Goal: Information Seeking & Learning: Find specific fact

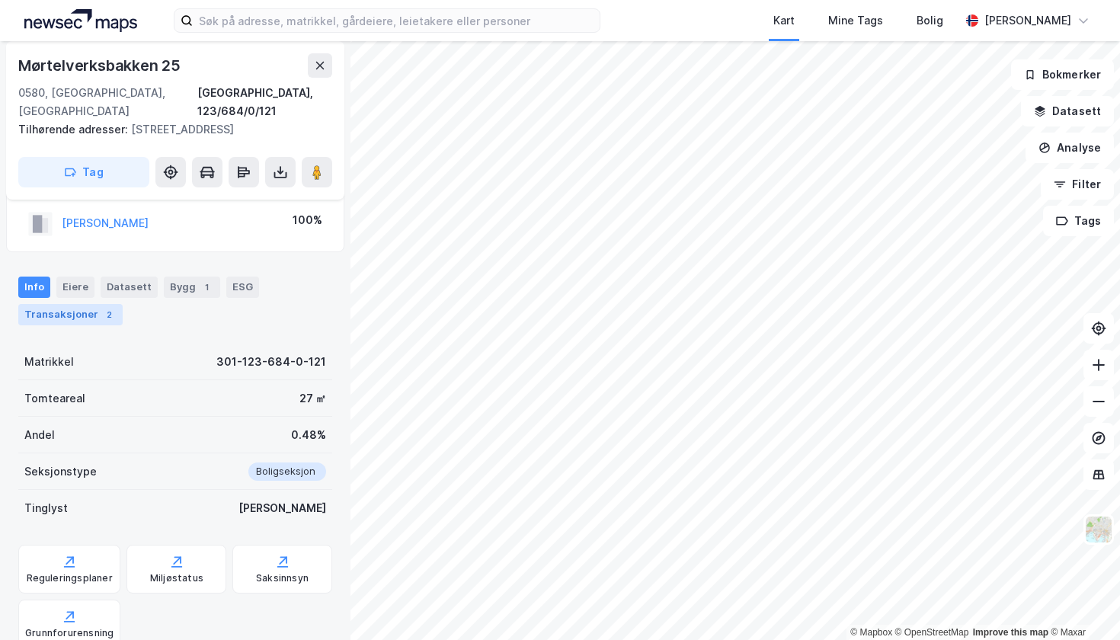
click at [101, 311] on div "2" at bounding box center [108, 314] width 15 height 15
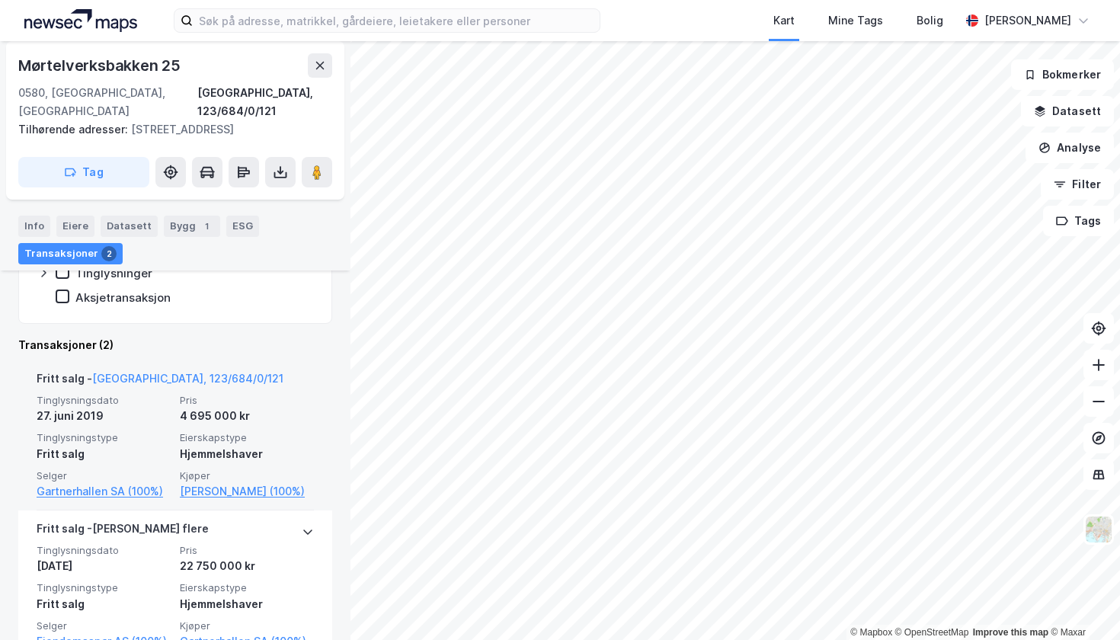
scroll to position [363, 0]
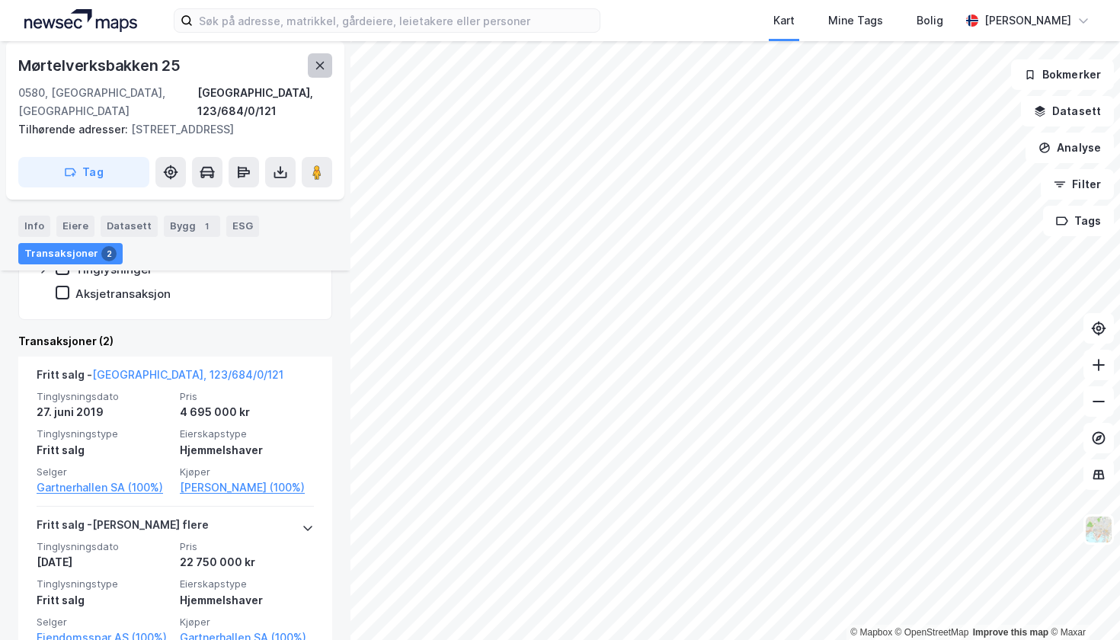
click at [321, 70] on icon at bounding box center [320, 65] width 12 height 12
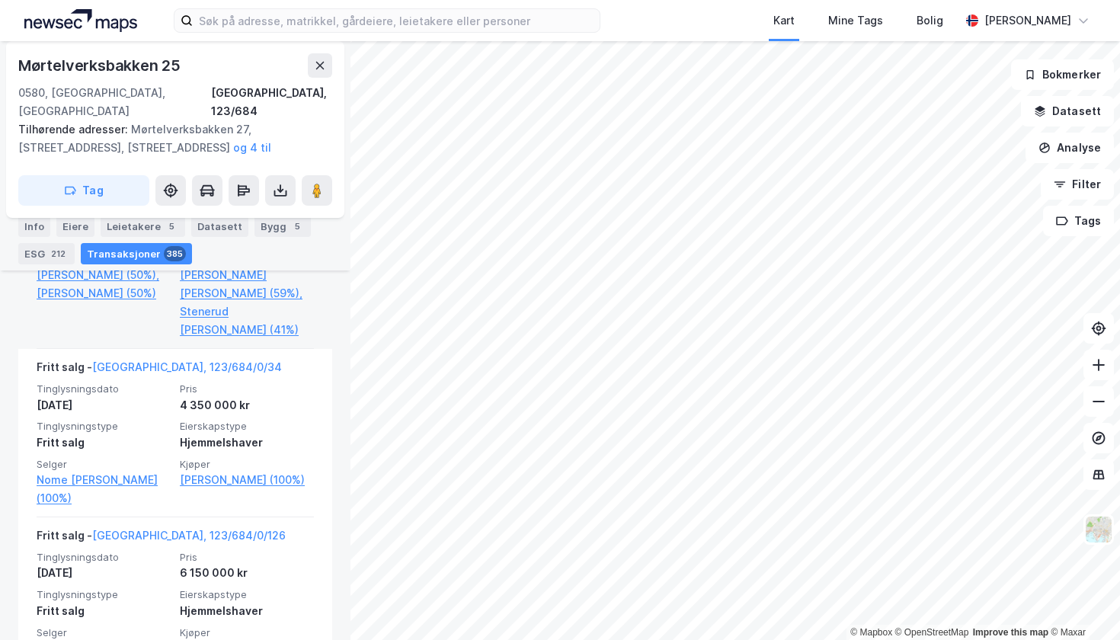
scroll to position [3563, 0]
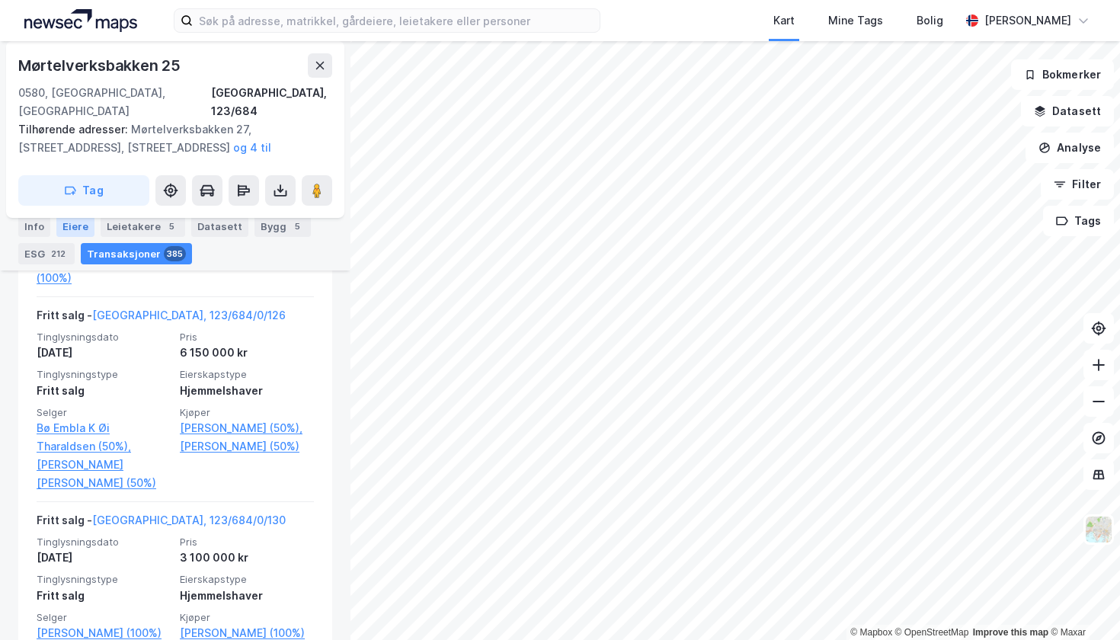
click at [75, 234] on div "Eiere" at bounding box center [75, 226] width 38 height 21
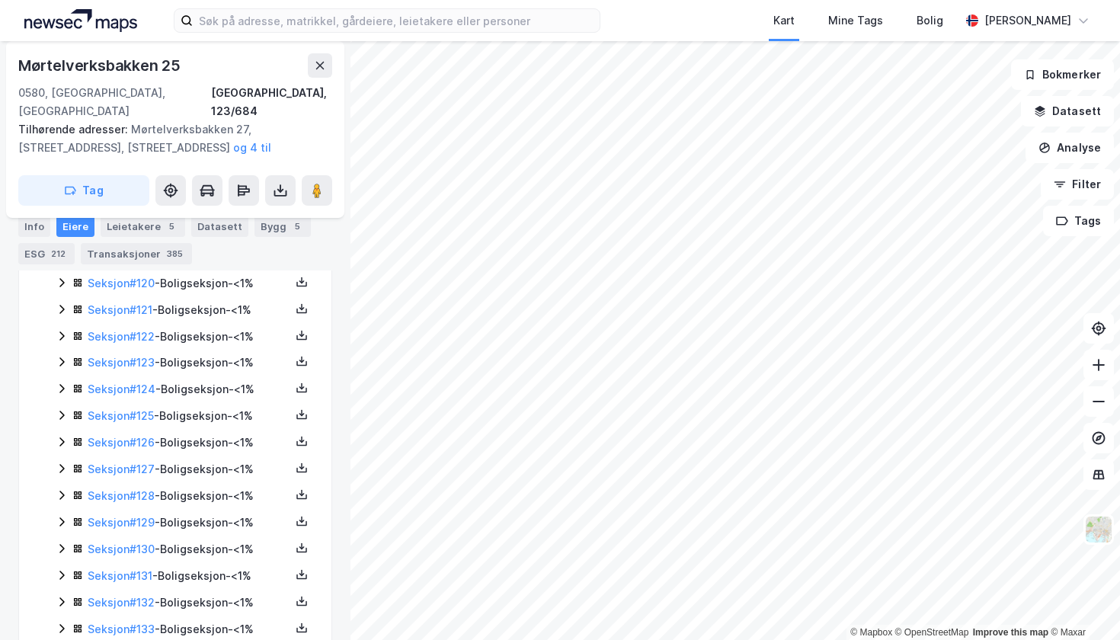
scroll to position [37, 0]
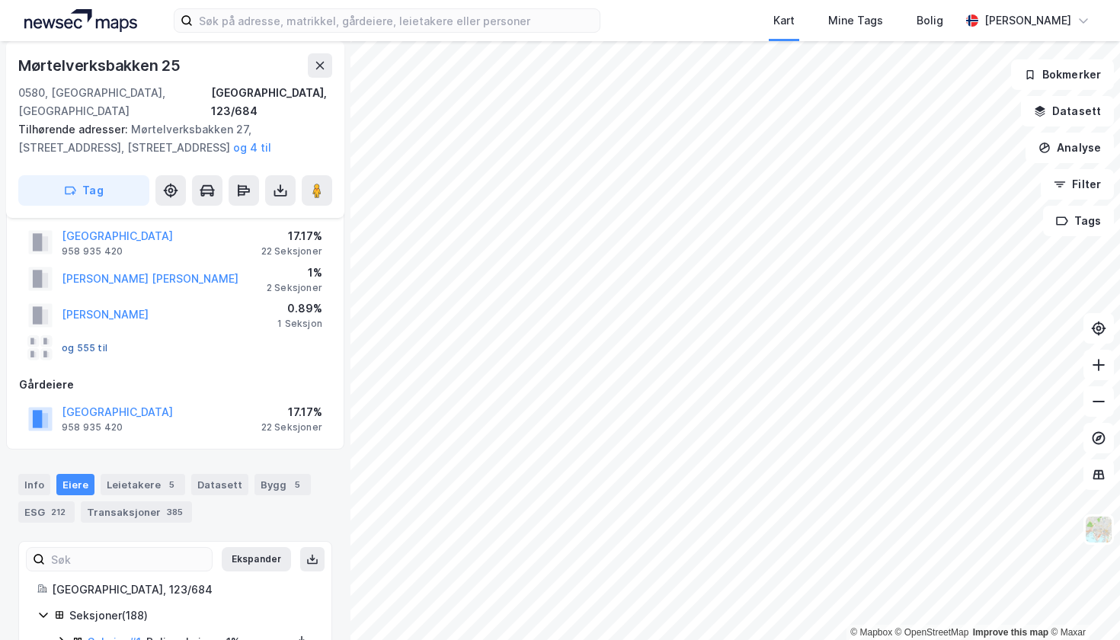
click at [0, 0] on button "og 555 til" at bounding box center [0, 0] width 0 height 0
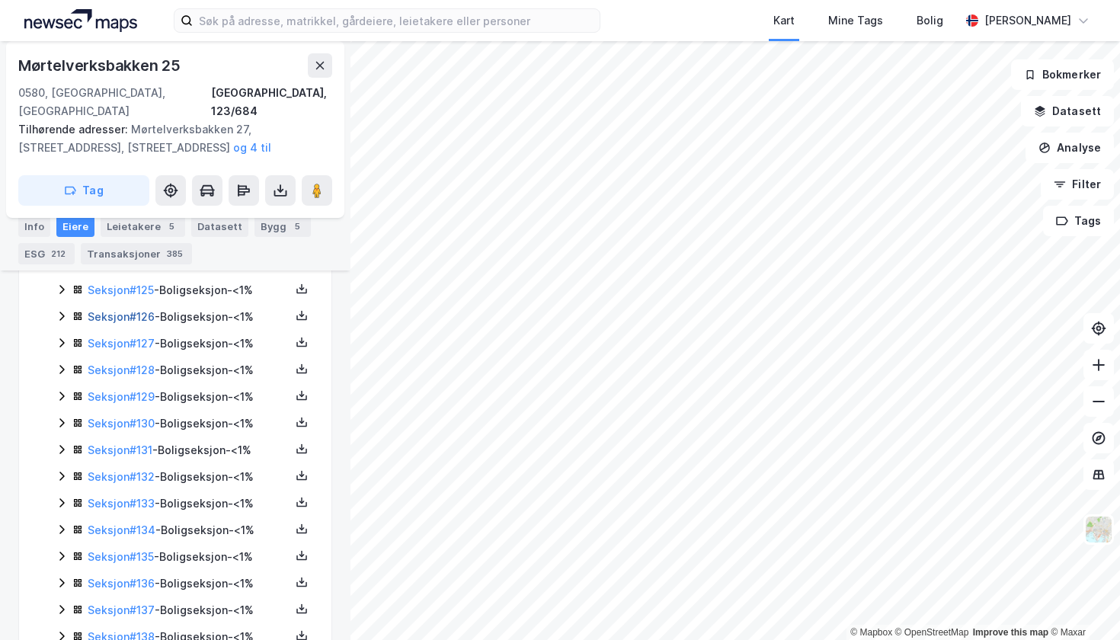
scroll to position [3716, 0]
click at [111, 417] on link "Seksjon # 131" at bounding box center [120, 423] width 65 height 13
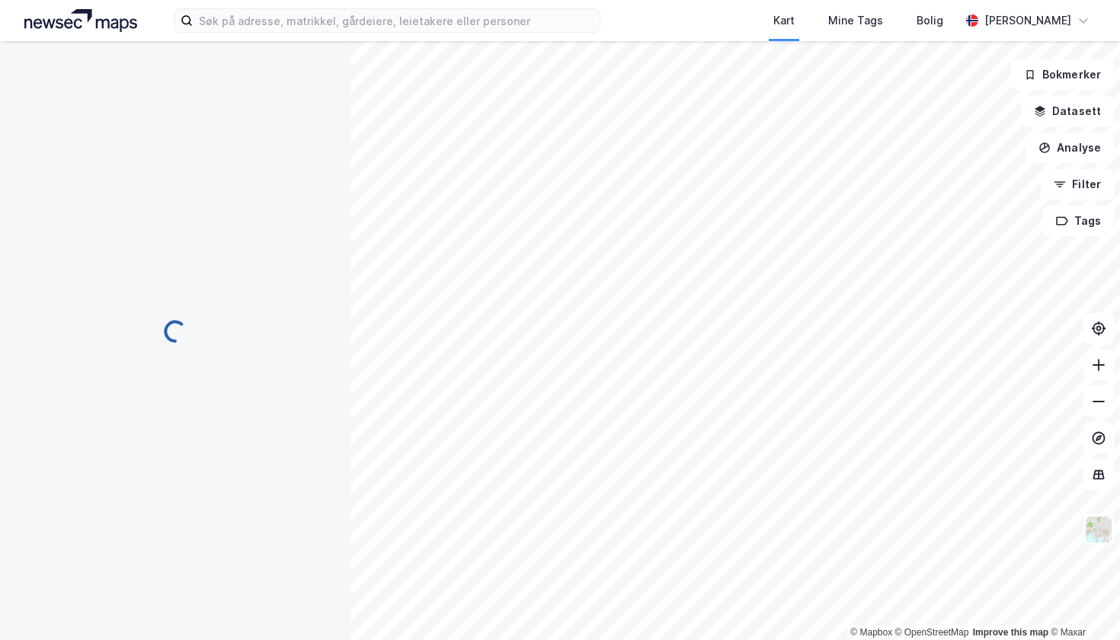
scroll to position [381, 0]
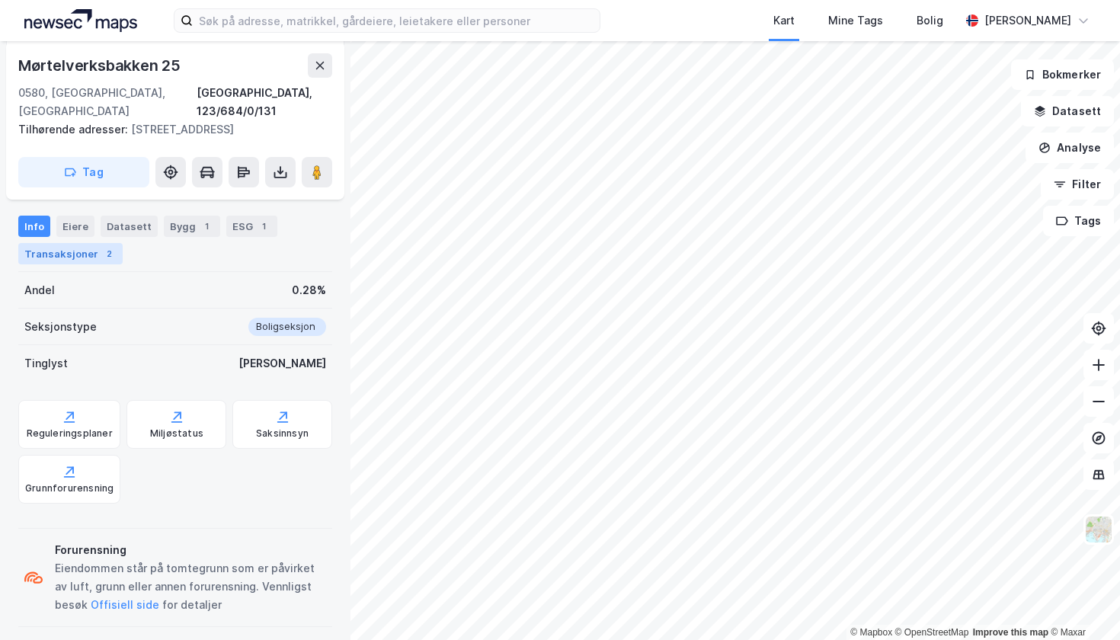
click at [105, 254] on div "2" at bounding box center [108, 253] width 15 height 15
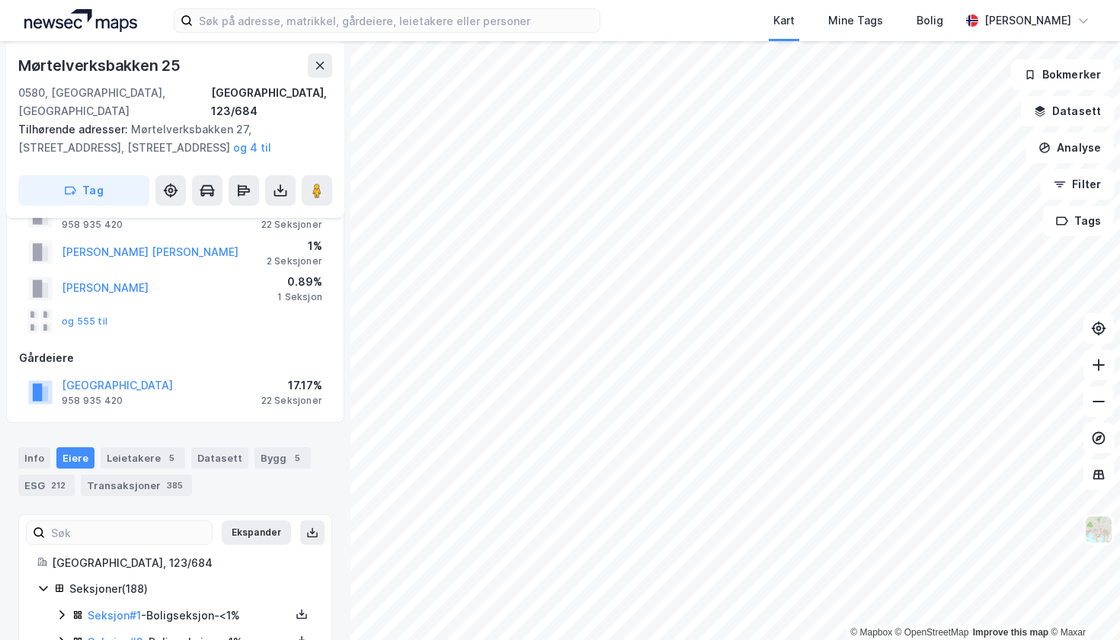
scroll to position [34, 0]
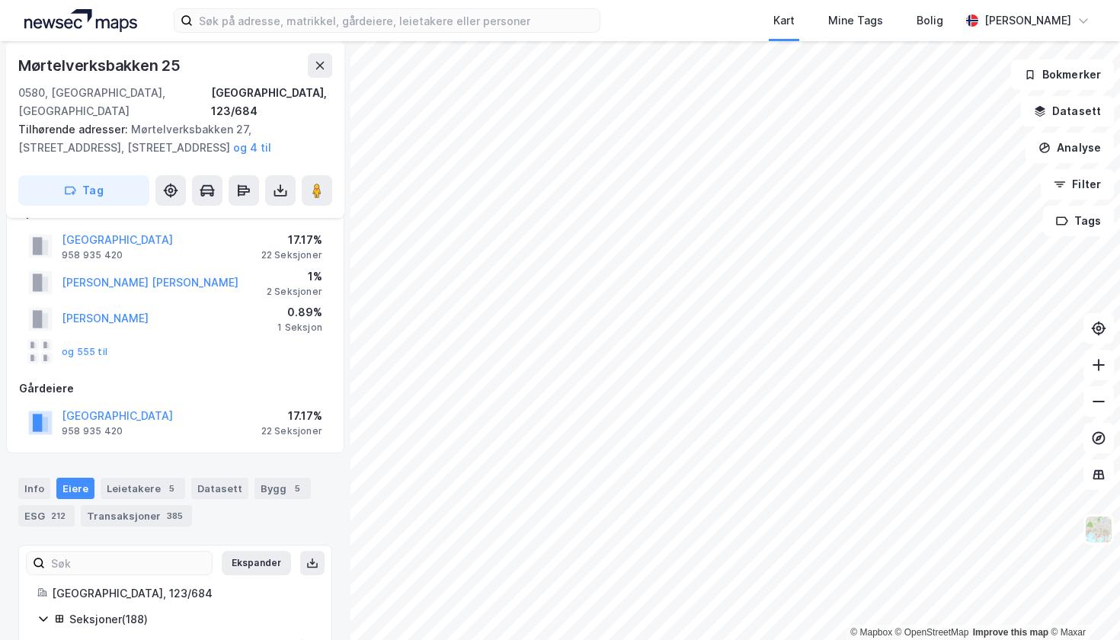
click at [53, 379] on div "Gårdeiere" at bounding box center [175, 388] width 312 height 18
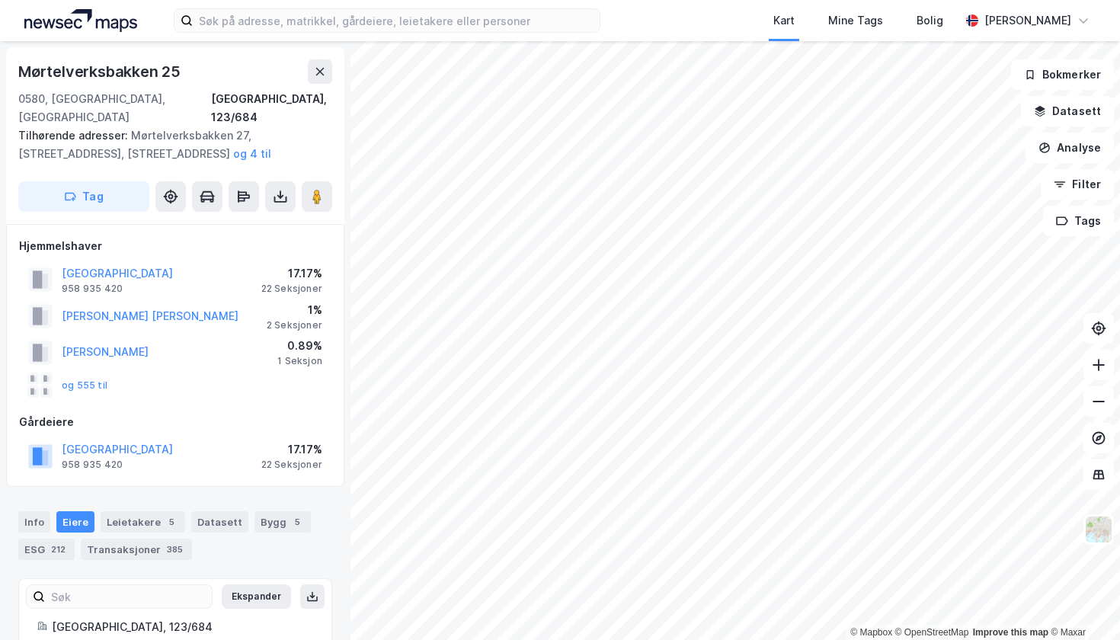
scroll to position [0, 0]
click at [315, 69] on icon at bounding box center [320, 72] width 12 height 12
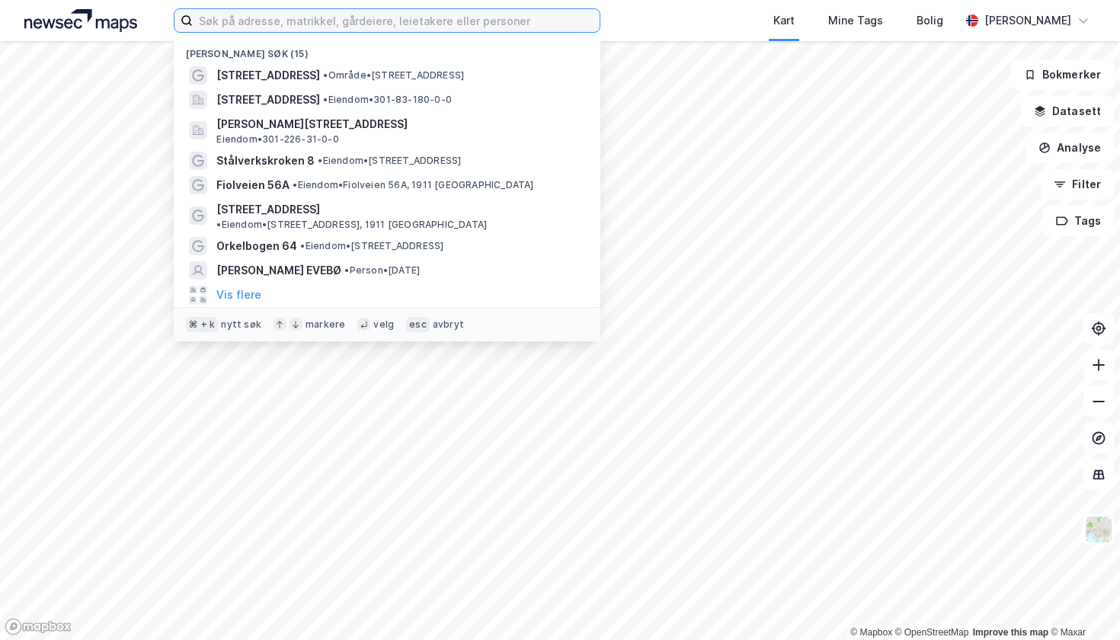
click at [479, 31] on input at bounding box center [396, 20] width 407 height 23
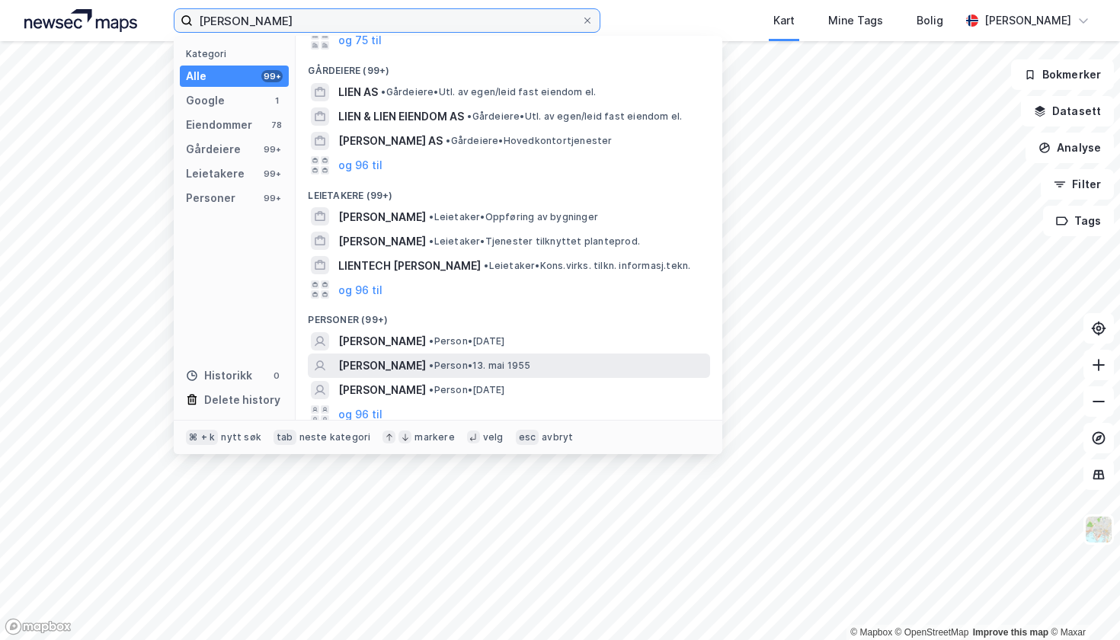
scroll to position [196, 0]
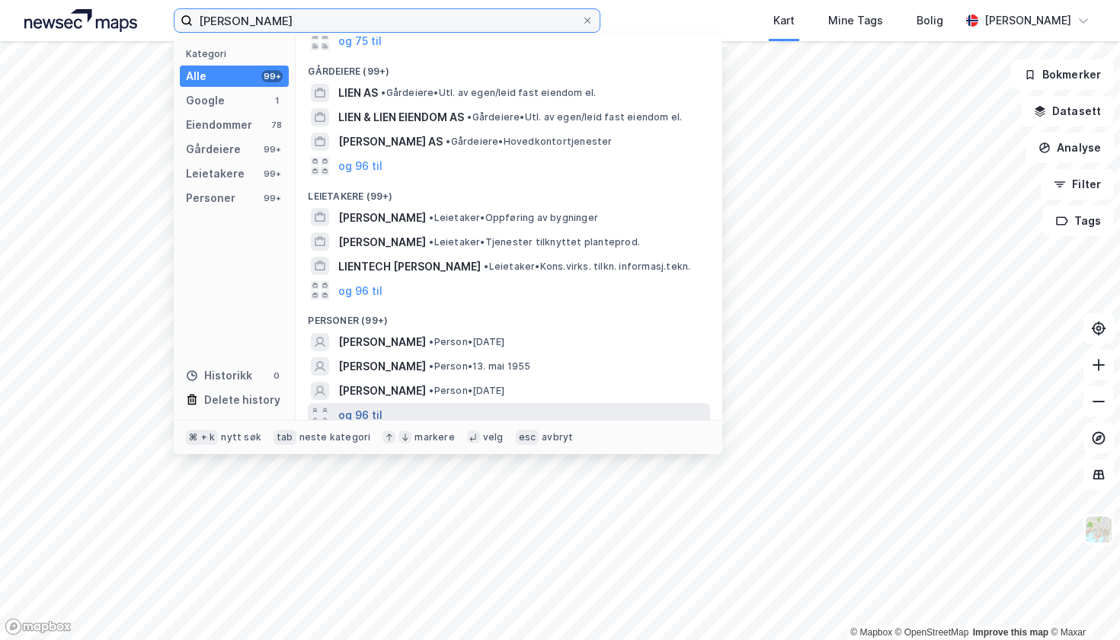
type input "[PERSON_NAME]"
click at [369, 408] on button "og 96 til" at bounding box center [360, 415] width 44 height 18
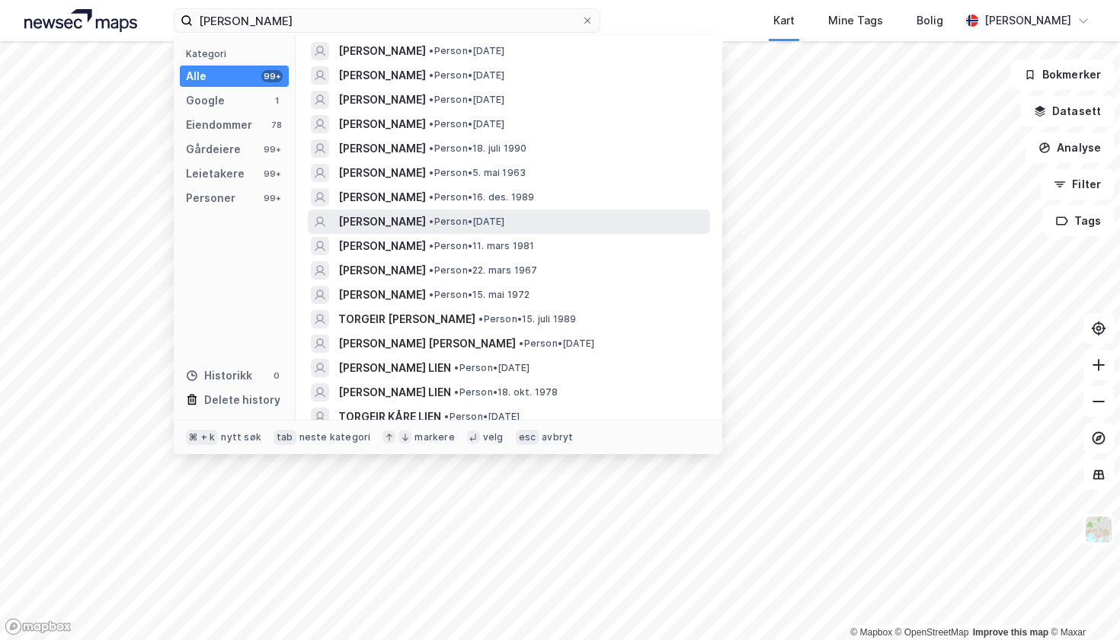
scroll to position [531, 0]
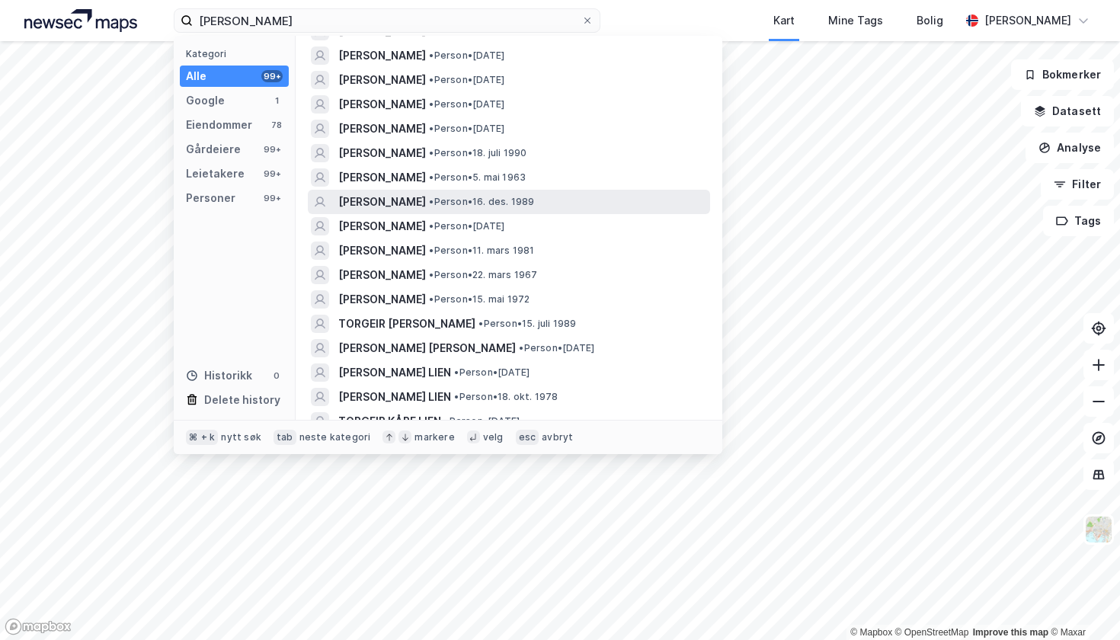
click at [383, 196] on span "[PERSON_NAME]" at bounding box center [382, 202] width 88 height 18
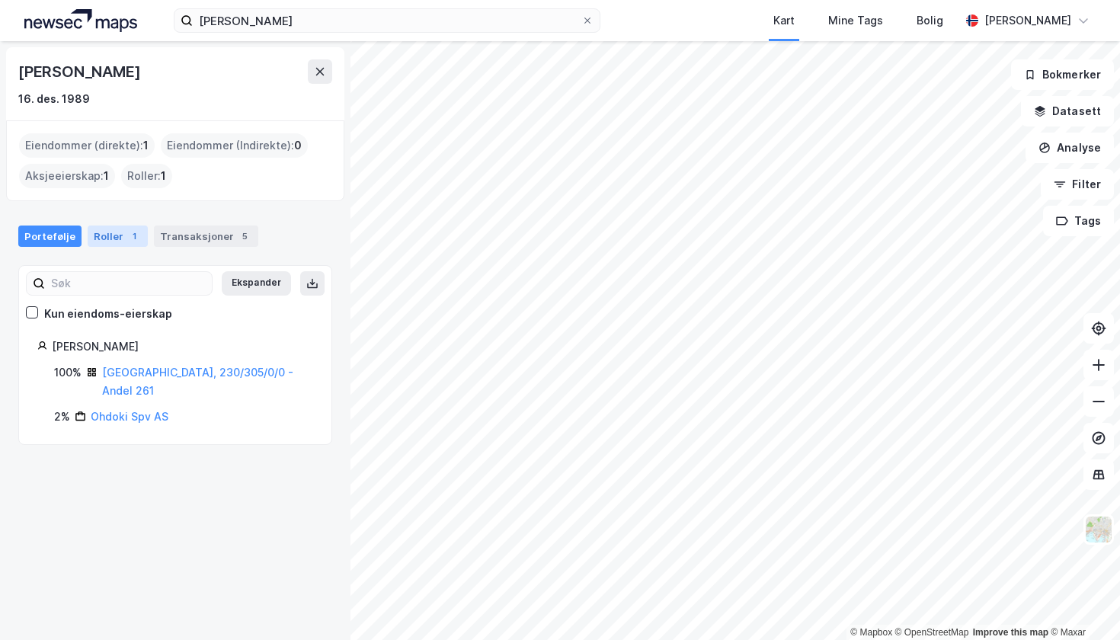
click at [126, 235] on div "1" at bounding box center [133, 236] width 15 height 15
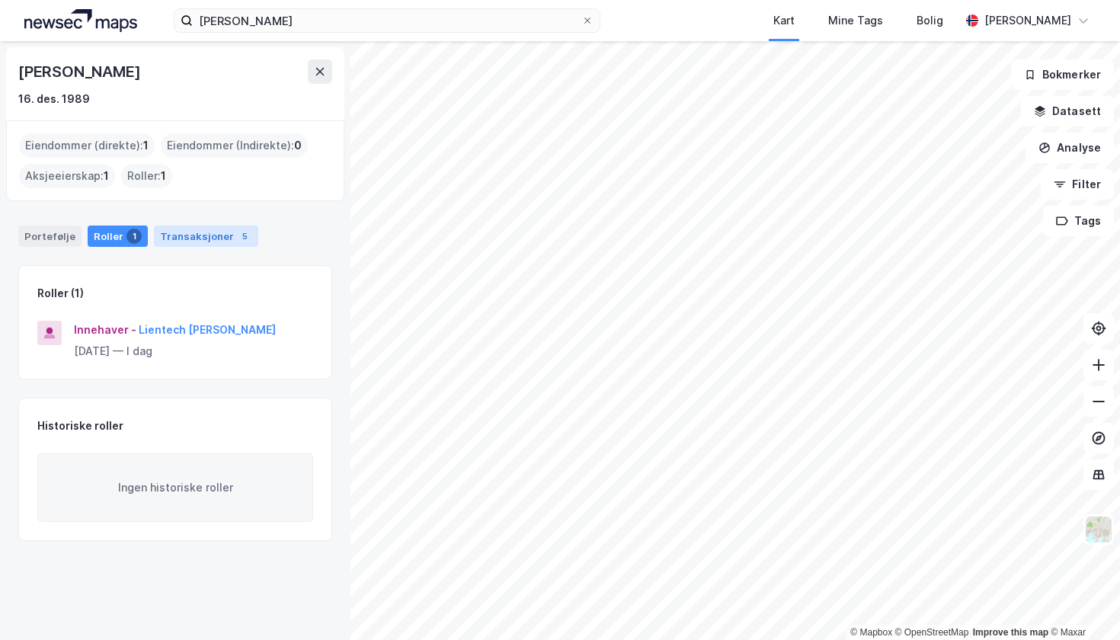
click at [206, 231] on div "Transaksjoner 5" at bounding box center [206, 235] width 104 height 21
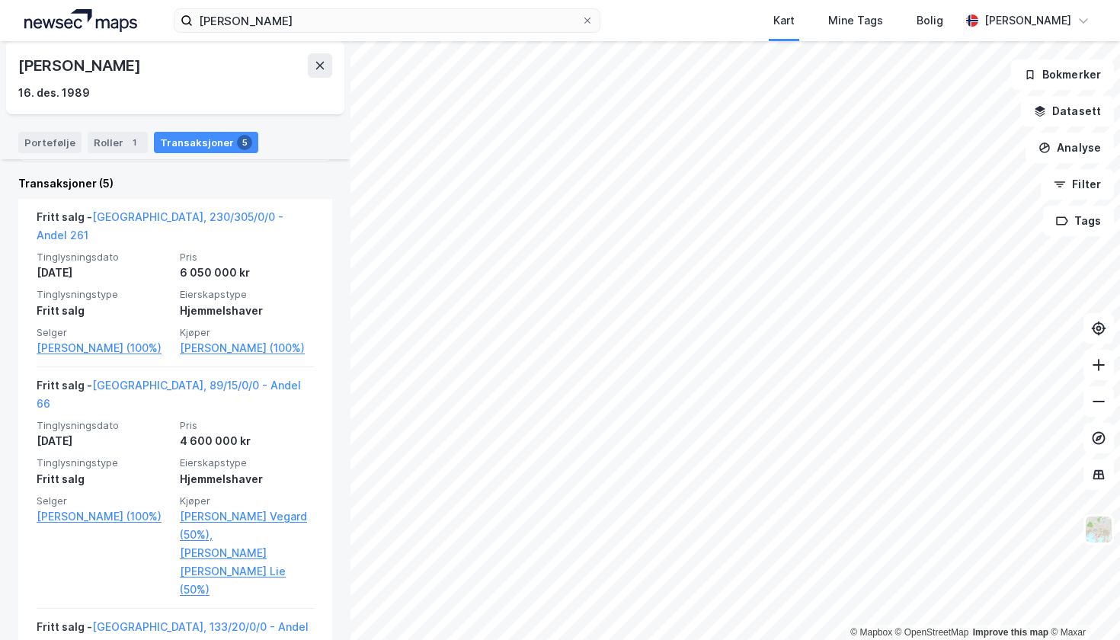
scroll to position [309, 0]
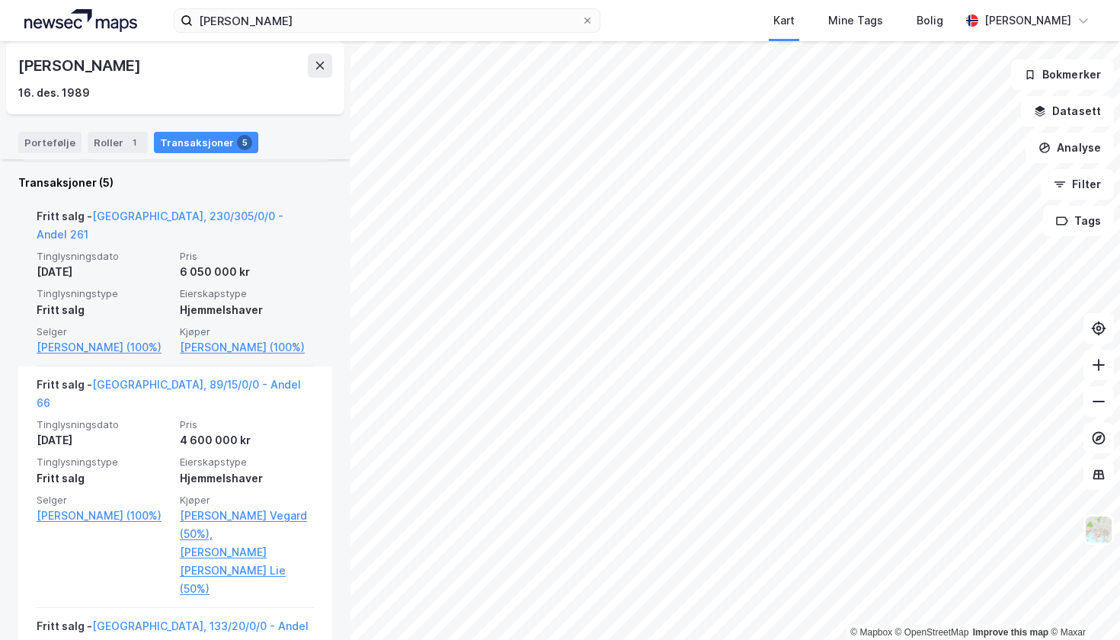
click at [151, 287] on span "Tinglysningstype" at bounding box center [104, 293] width 134 height 13
click at [174, 259] on div "Tinglysningsdato [DATE] Pris 6 050 000 kr Tinglysningstype Fritt salg Eierskaps…" at bounding box center [175, 303] width 277 height 107
click at [166, 209] on link "[GEOGRAPHIC_DATA], 230/305/0/0 - Andel 261" at bounding box center [160, 224] width 247 height 31
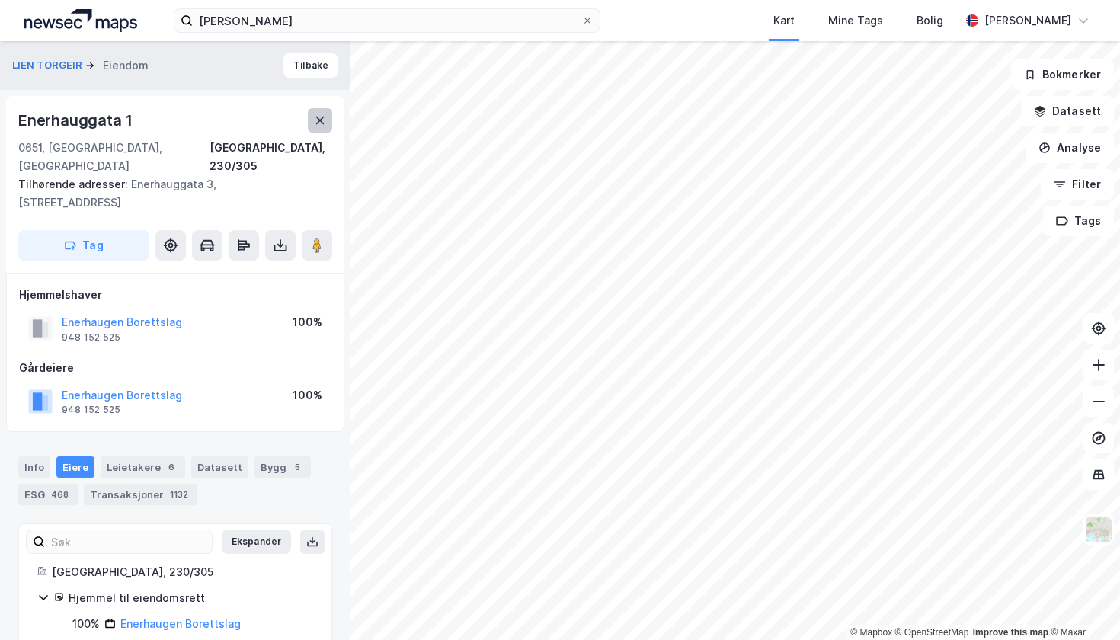
click at [324, 120] on icon at bounding box center [320, 120] width 12 height 12
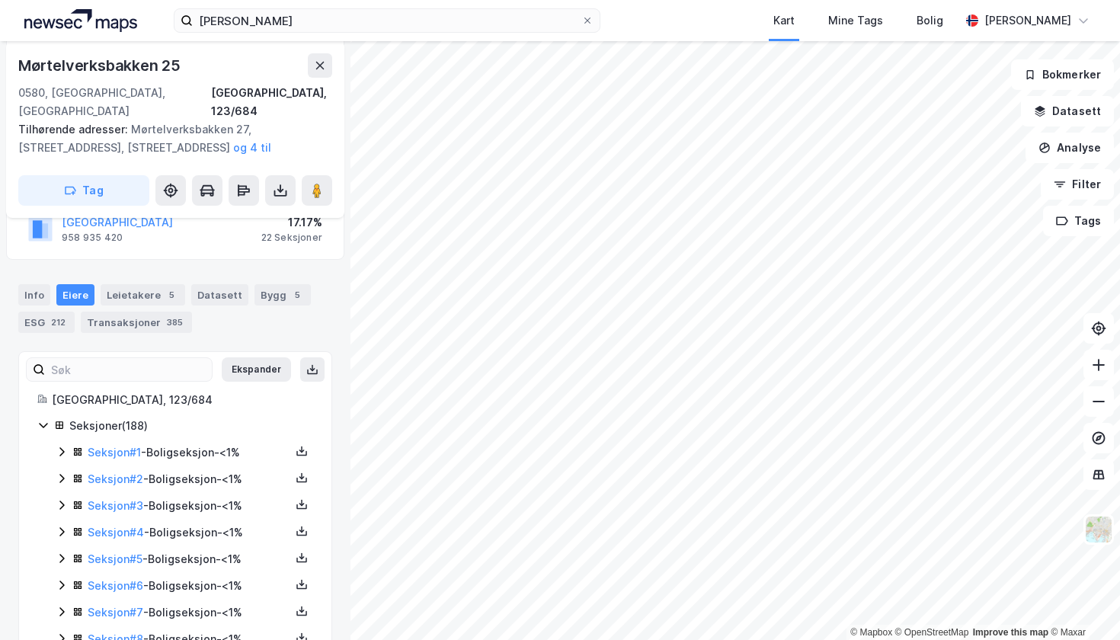
scroll to position [234, 0]
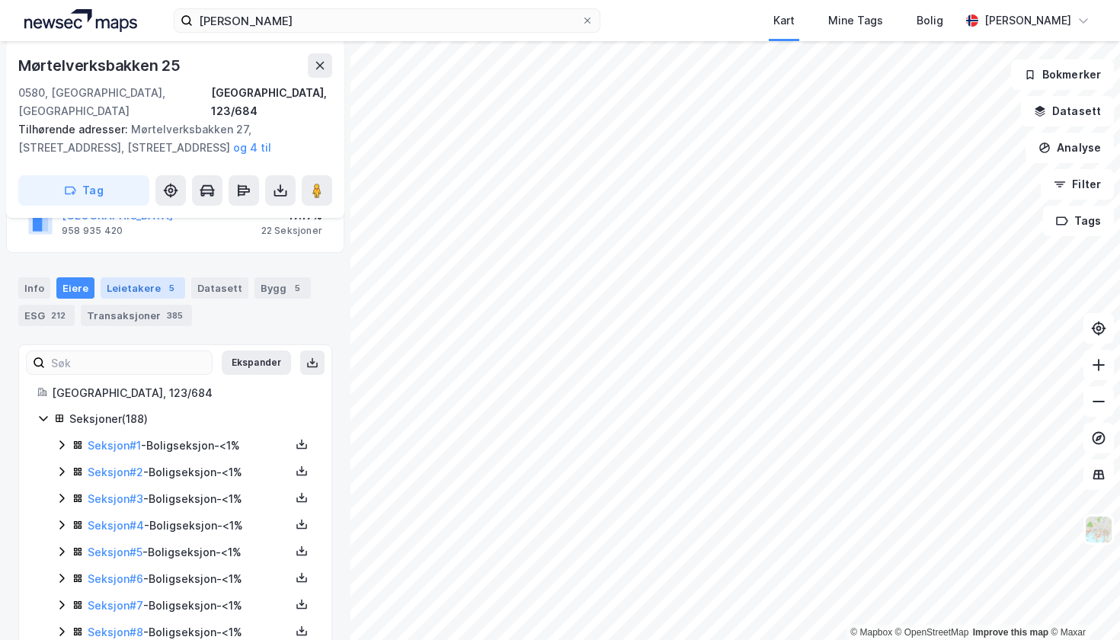
click at [147, 277] on div "Leietakere 5" at bounding box center [143, 287] width 85 height 21
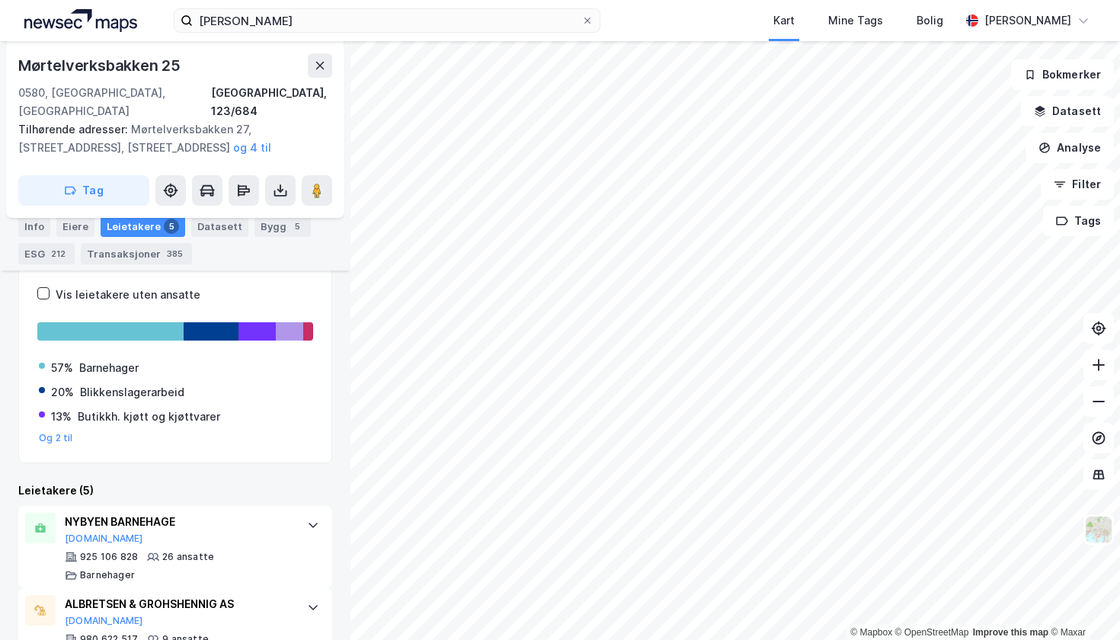
scroll to position [322, 0]
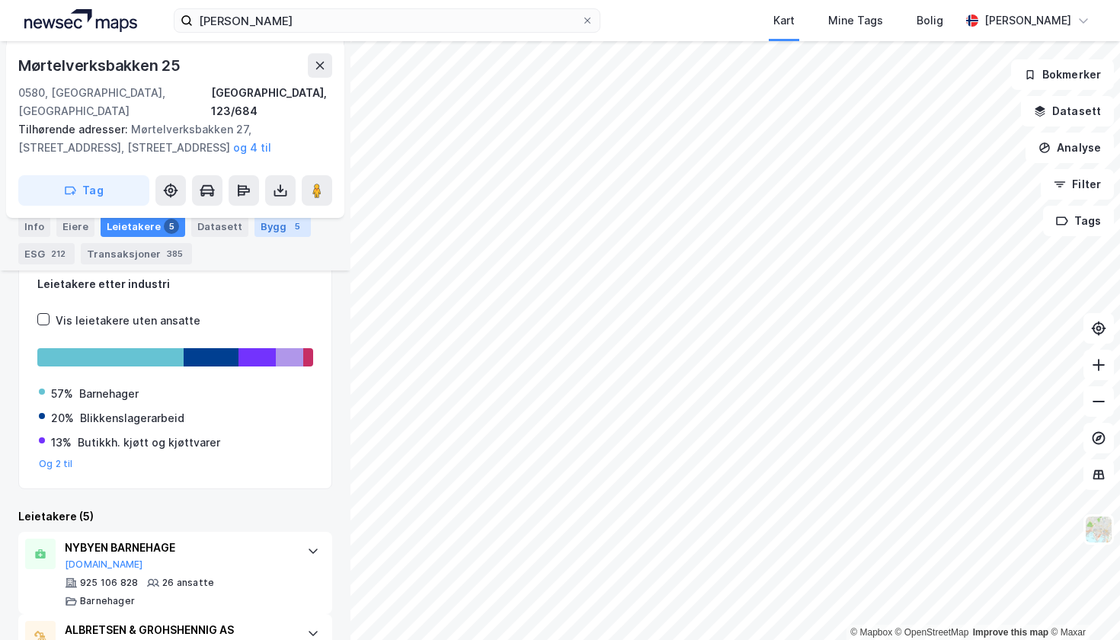
click at [266, 231] on div "Bygg 5" at bounding box center [282, 226] width 56 height 21
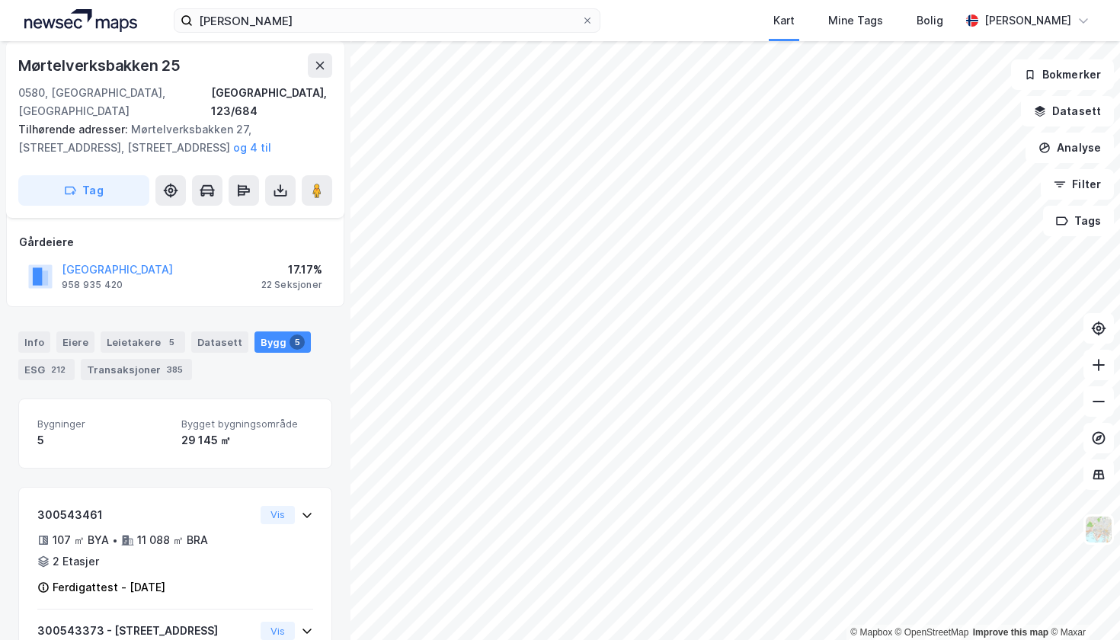
scroll to position [146, 0]
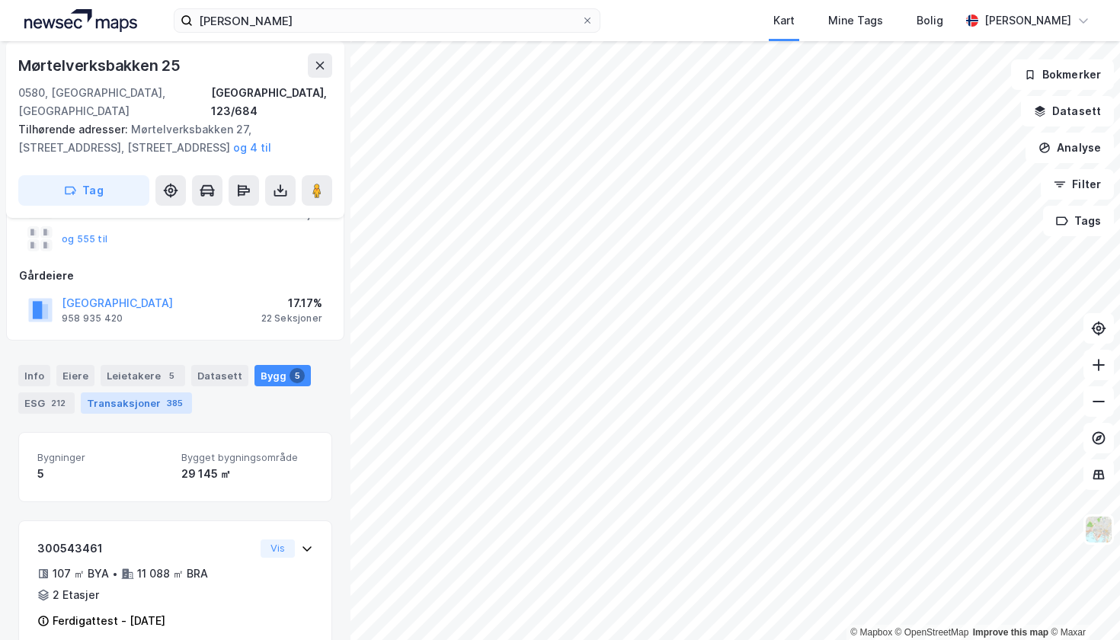
click at [113, 392] on div "Transaksjoner 385" at bounding box center [136, 402] width 111 height 21
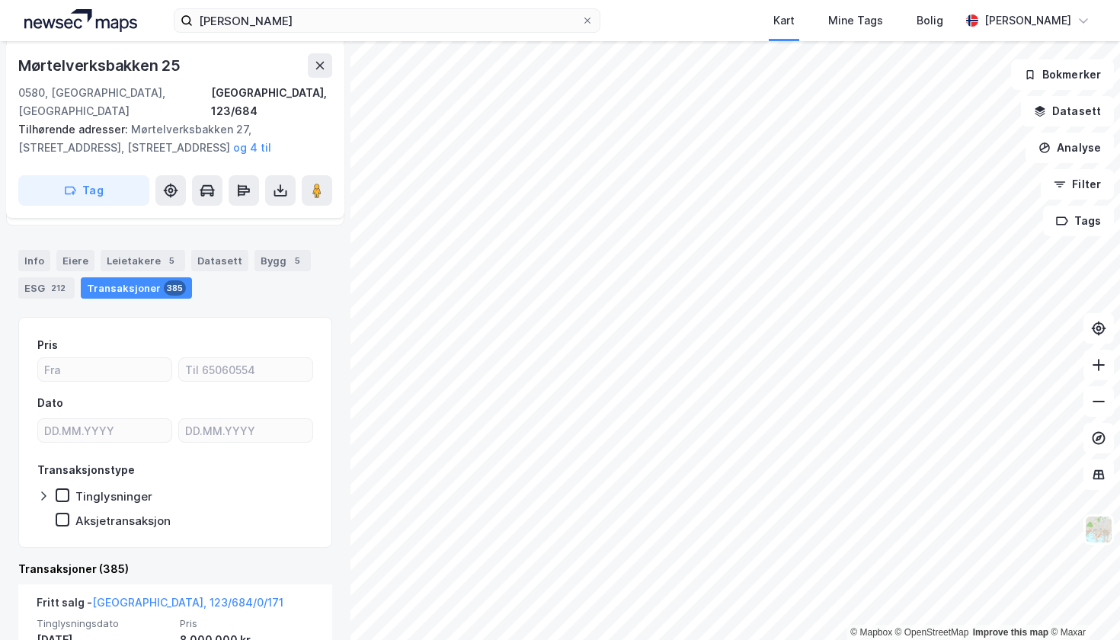
scroll to position [257, 0]
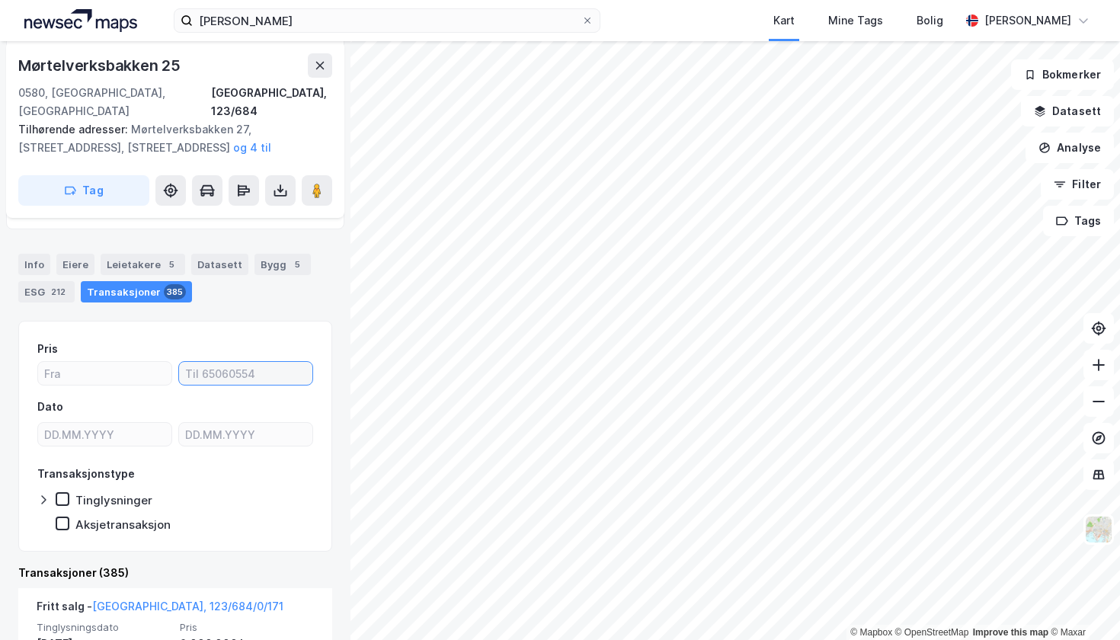
click at [216, 362] on input "number" at bounding box center [245, 373] width 133 height 23
click at [213, 369] on div "Pris Dato Transaksjonstype Tinglysninger Aksjetransaksjon" at bounding box center [175, 436] width 276 height 192
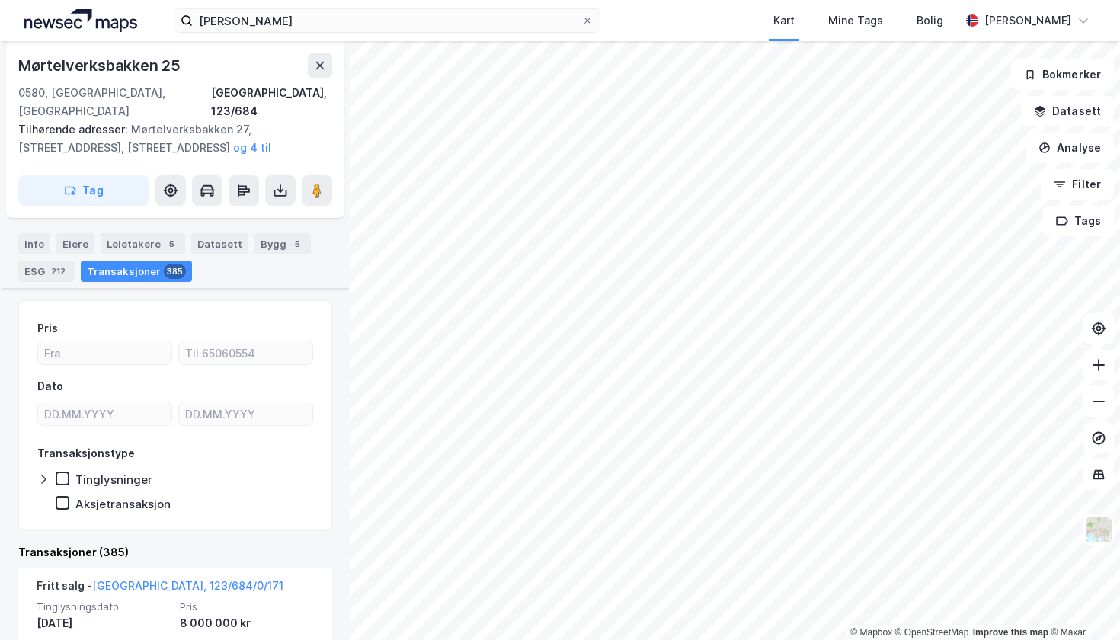
scroll to position [280, 0]
click at [138, 340] on input "number" at bounding box center [104, 351] width 133 height 23
click at [215, 340] on input "number" at bounding box center [245, 351] width 133 height 23
type input "5100000"
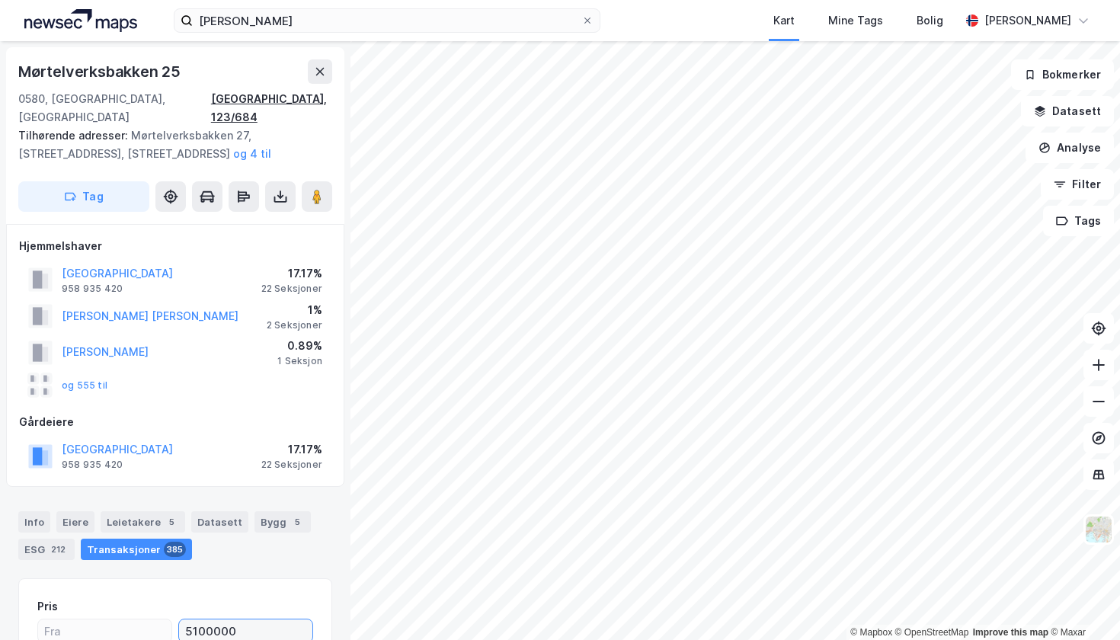
scroll to position [0, 0]
click at [312, 75] on button at bounding box center [320, 71] width 24 height 24
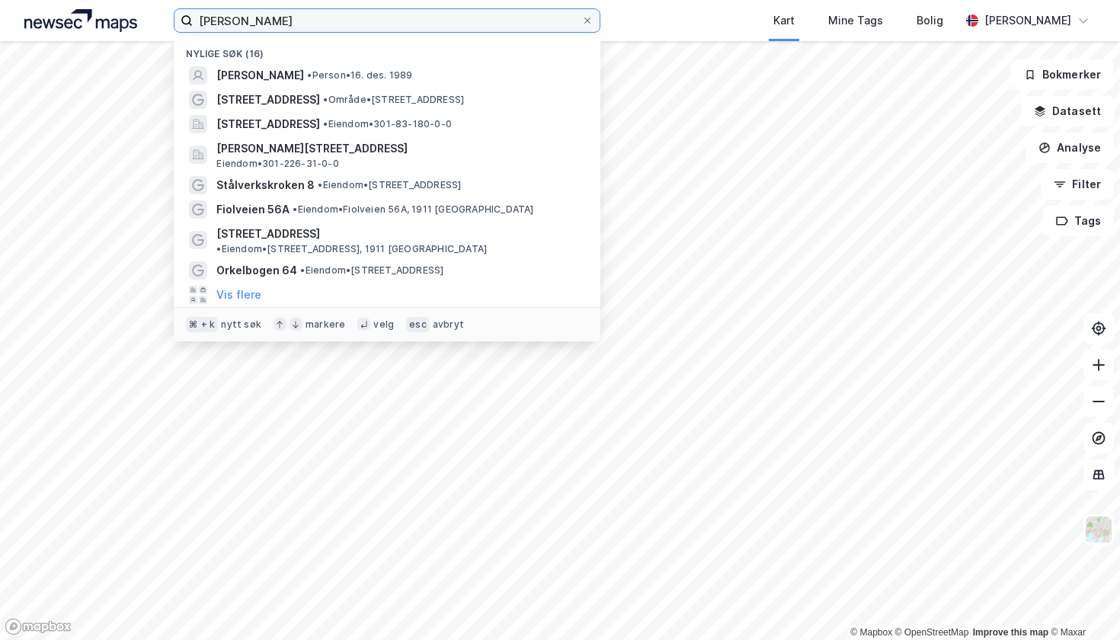
click at [334, 11] on input "[PERSON_NAME]" at bounding box center [387, 20] width 388 height 23
click at [366, 21] on input "[PERSON_NAME]" at bounding box center [387, 20] width 388 height 23
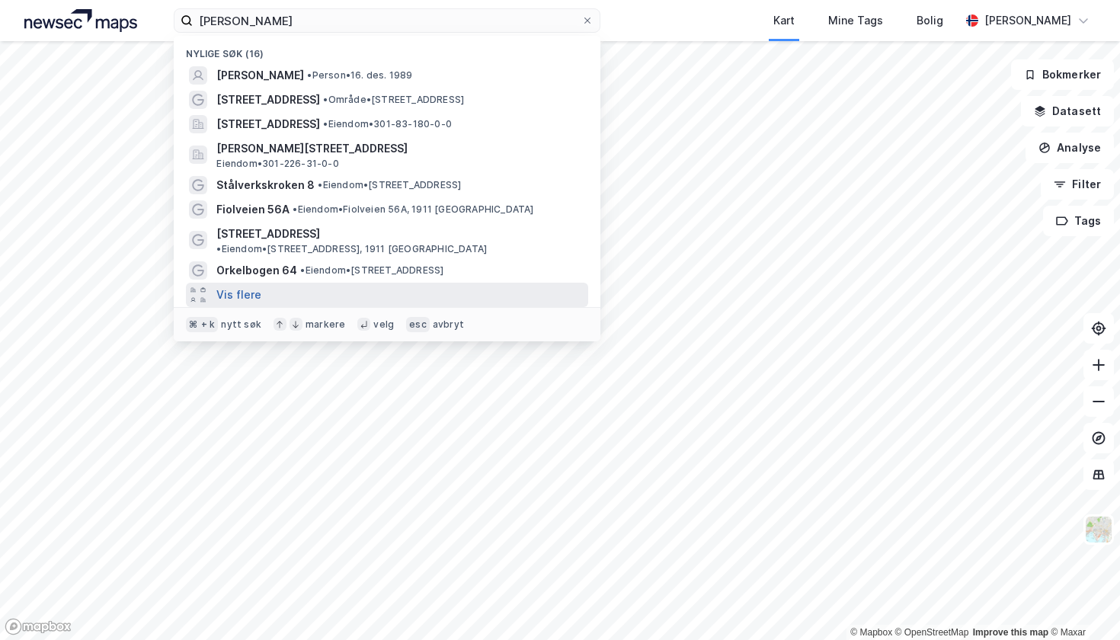
click at [248, 286] on button "Vis flere" at bounding box center [238, 295] width 45 height 18
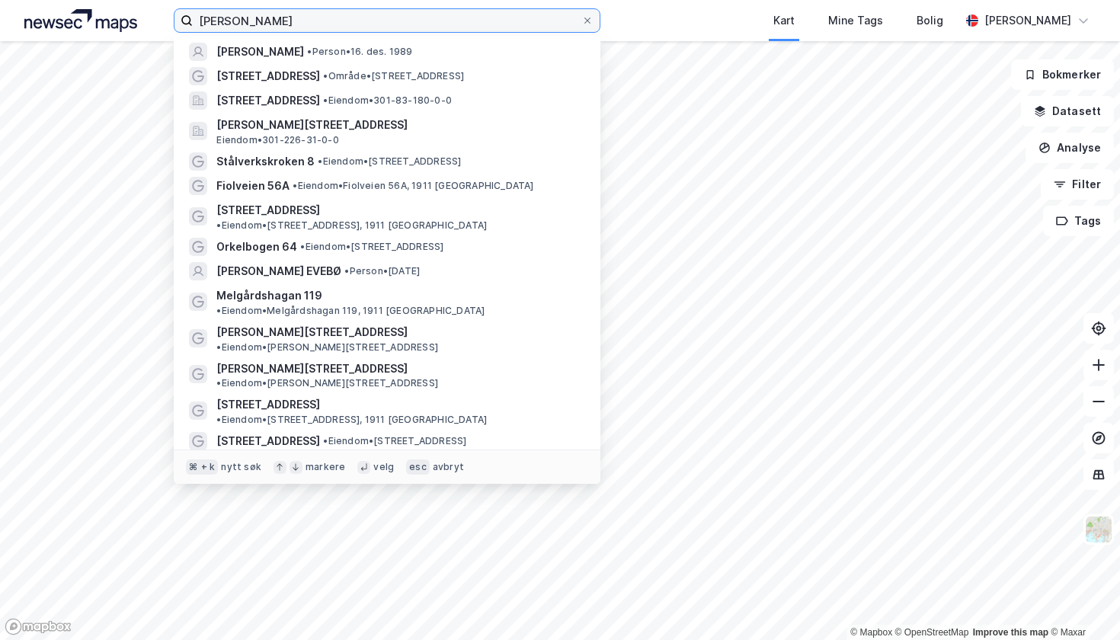
click at [351, 18] on input "[PERSON_NAME]" at bounding box center [387, 20] width 388 height 23
click at [586, 18] on icon at bounding box center [587, 20] width 9 height 9
click at [581, 18] on input "[PERSON_NAME]" at bounding box center [387, 20] width 388 height 23
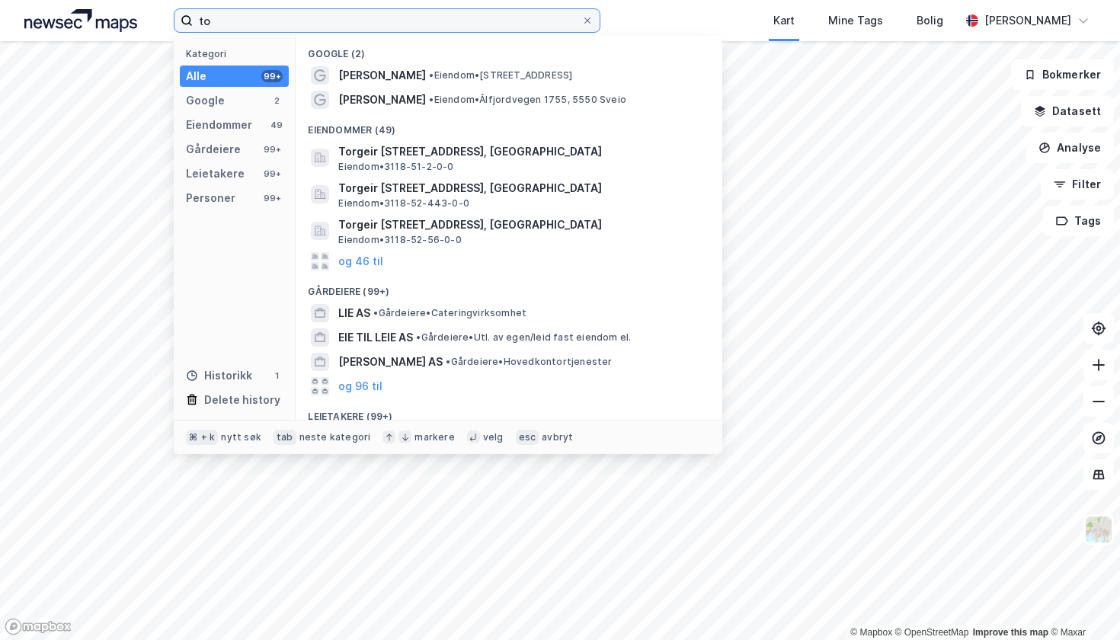
type input "t"
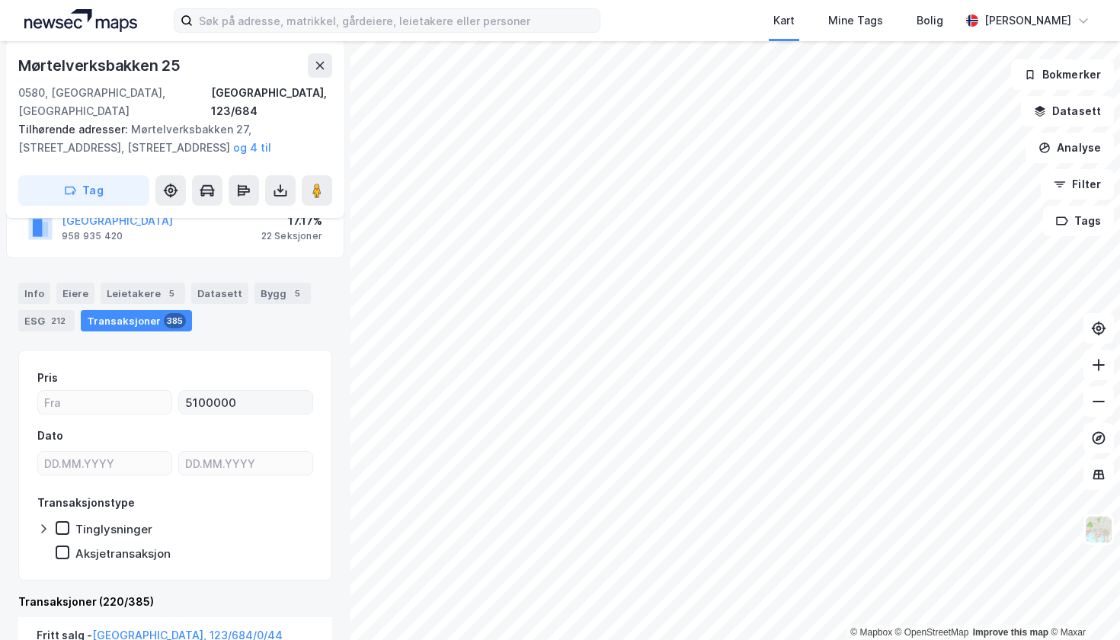
scroll to position [191, 0]
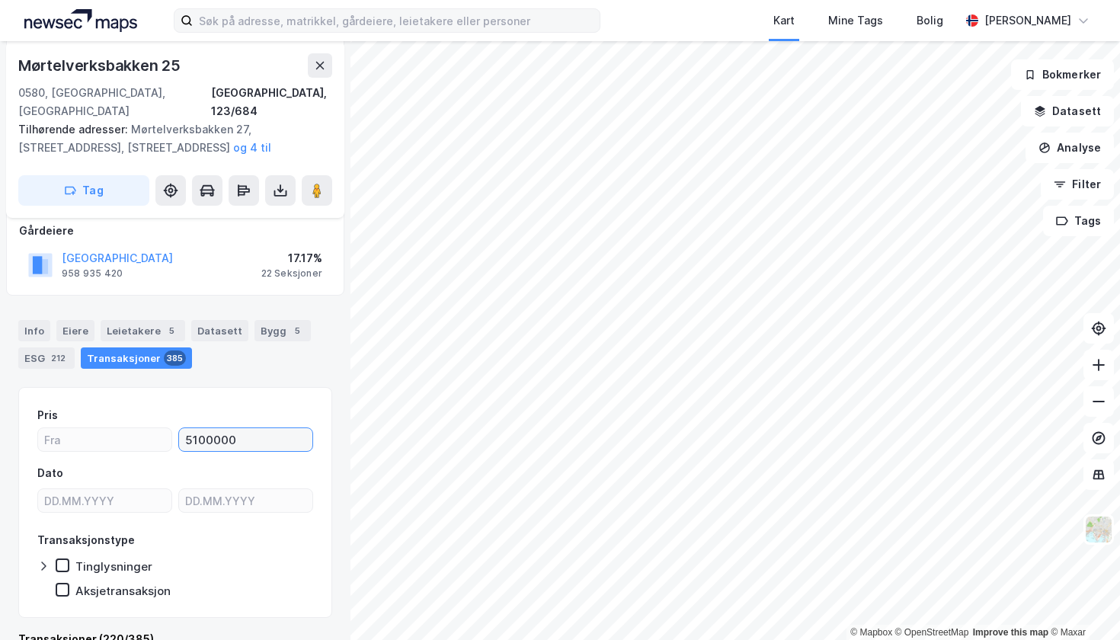
drag, startPoint x: 283, startPoint y: 416, endPoint x: 56, endPoint y: 398, distance: 228.5
click at [56, 406] on div "Pris 5100000" at bounding box center [175, 429] width 276 height 46
click at [216, 387] on div "Pris Dato Transaksjonstype Tinglysninger Aksjetransaksjon" at bounding box center [175, 502] width 314 height 230
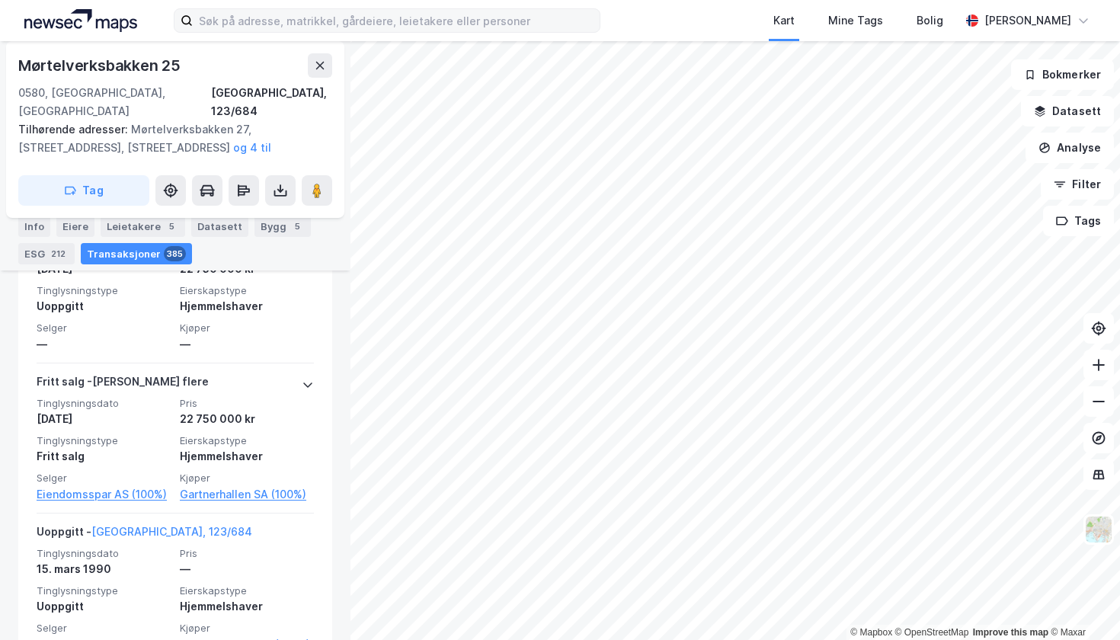
scroll to position [64482, 0]
